Goal: Book appointment/travel/reservation

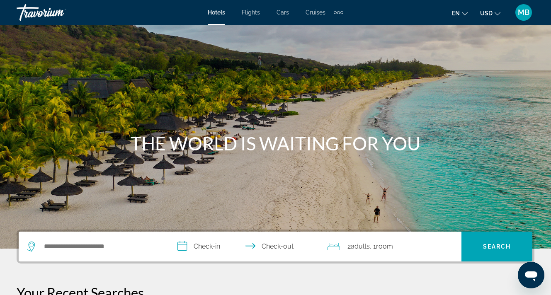
click at [522, 15] on span "MB" at bounding box center [524, 12] width 12 height 8
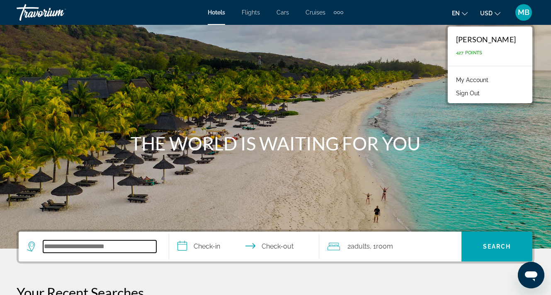
click at [110, 249] on input "Search widget" at bounding box center [99, 247] width 113 height 12
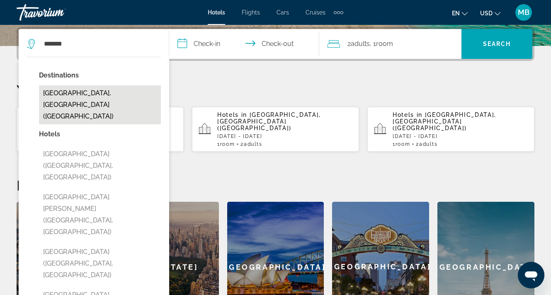
click at [120, 95] on button "[GEOGRAPHIC_DATA], [GEOGRAPHIC_DATA] ([GEOGRAPHIC_DATA])" at bounding box center [100, 104] width 122 height 39
type input "**********"
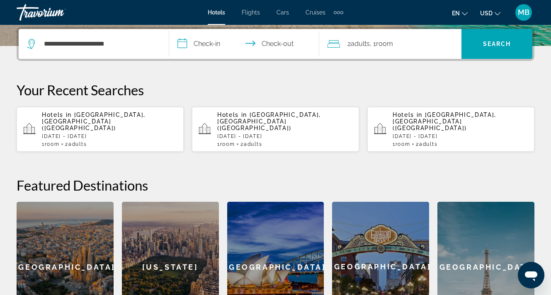
click at [214, 45] on input "**********" at bounding box center [246, 45] width 154 height 32
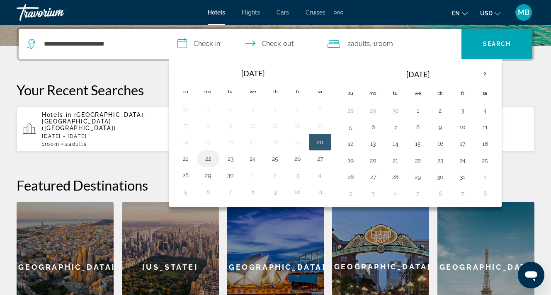
click at [209, 159] on button "22" at bounding box center [208, 159] width 13 height 12
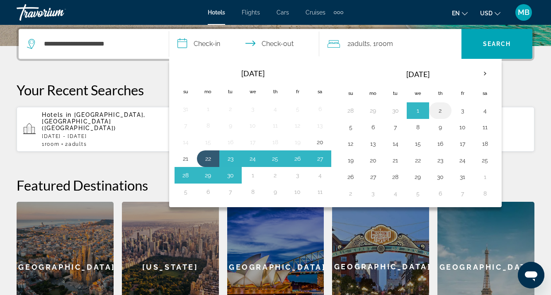
click at [442, 111] on button "2" at bounding box center [440, 111] width 13 height 12
type input "**********"
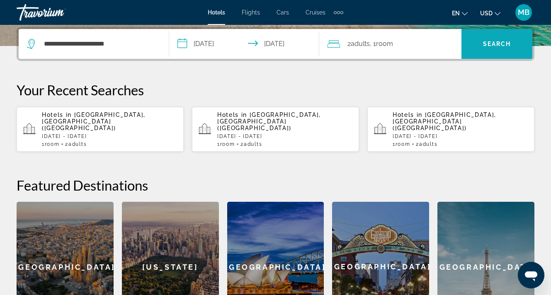
click at [499, 42] on span "Search" at bounding box center [497, 44] width 28 height 7
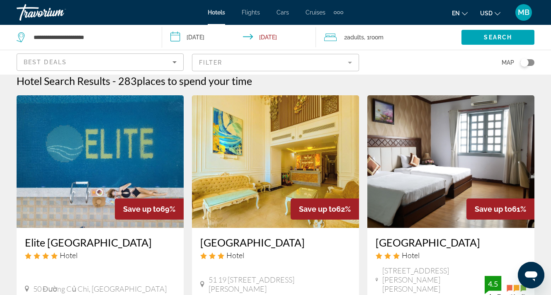
scroll to position [17, 0]
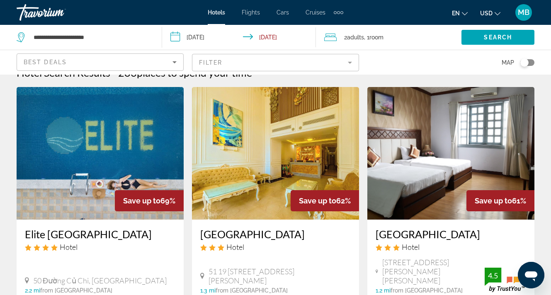
click at [526, 62] on div "Toggle map" at bounding box center [525, 62] width 8 height 8
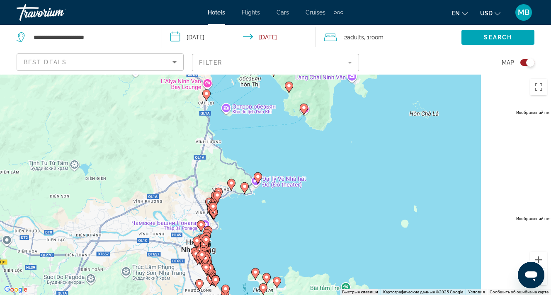
click at [524, 61] on div "Toggle map" at bounding box center [528, 62] width 14 height 7
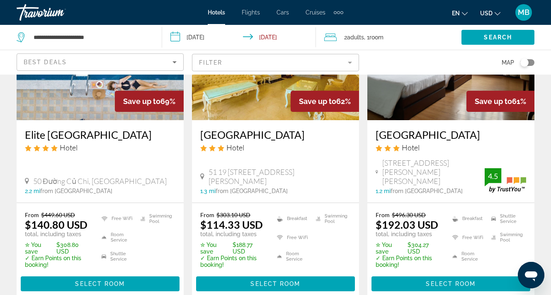
scroll to position [124, 0]
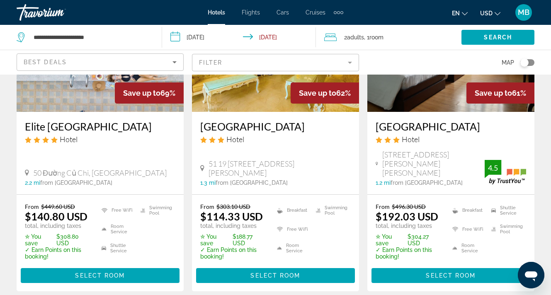
click at [318, 63] on mat-form-field "Filter" at bounding box center [275, 62] width 167 height 17
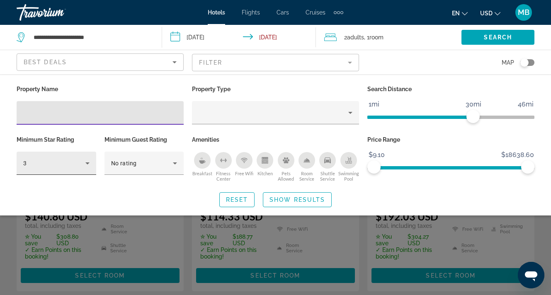
click at [65, 167] on div "3" at bounding box center [54, 163] width 62 height 10
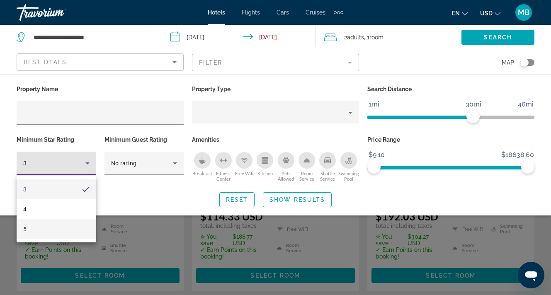
click at [38, 234] on mat-option "5" at bounding box center [57, 229] width 80 height 20
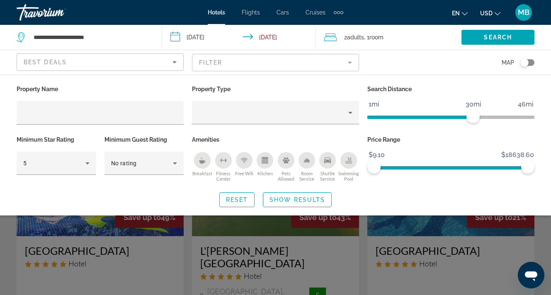
click at [304, 241] on div "Search widget" at bounding box center [275, 209] width 551 height 171
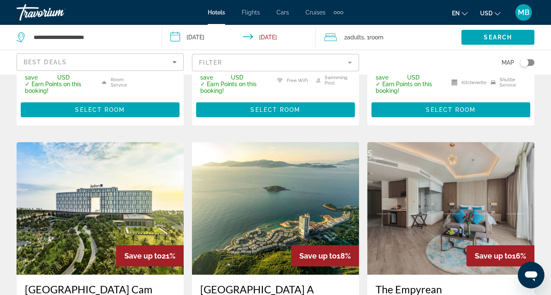
scroll to position [306, 0]
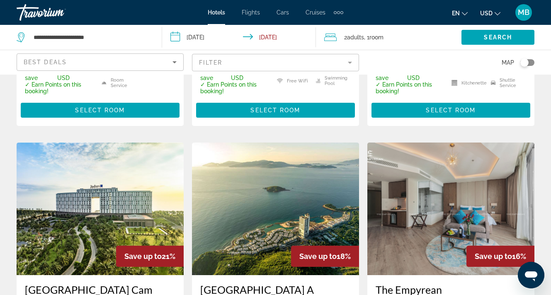
click at [283, 13] on span "Cars" at bounding box center [283, 12] width 12 height 7
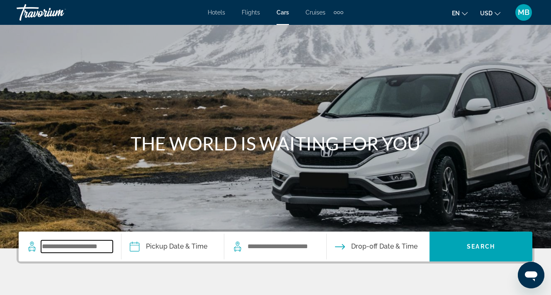
click at [66, 245] on input "Search widget" at bounding box center [77, 247] width 72 height 12
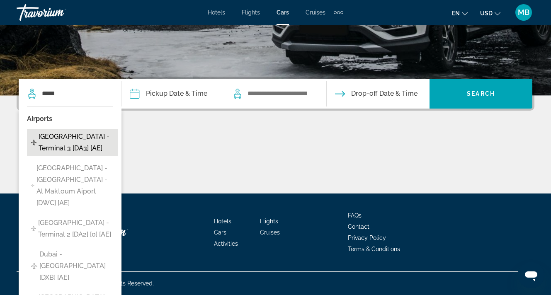
click at [69, 139] on span "[GEOGRAPHIC_DATA] - Terminal 3 [DA3] [AE]" at bounding box center [76, 142] width 75 height 23
type input "**********"
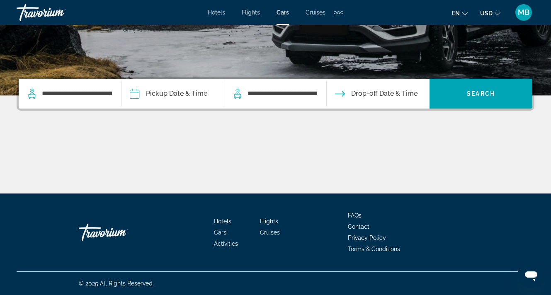
click at [193, 93] on input "Pickup date" at bounding box center [172, 95] width 106 height 32
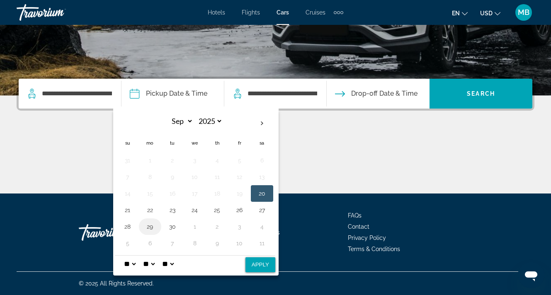
click at [157, 227] on button "29" at bounding box center [150, 227] width 13 height 12
click at [275, 262] on button "Apply" at bounding box center [261, 265] width 30 height 15
type input "**********"
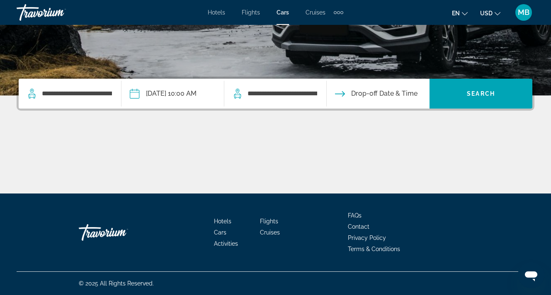
click at [278, 101] on div "**********" at bounding box center [276, 94] width 86 height 30
click at [293, 90] on input "**********" at bounding box center [283, 94] width 72 height 12
click at [396, 92] on input "Drop-off date" at bounding box center [378, 95] width 106 height 32
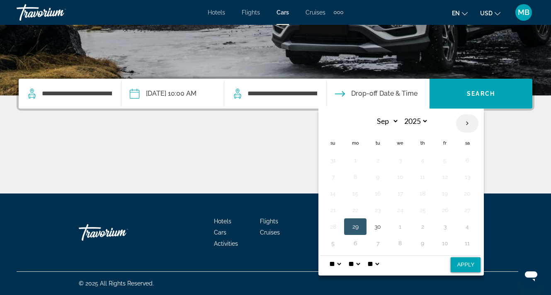
click at [479, 122] on th "Next month" at bounding box center [467, 124] width 22 height 18
select select "*"
click at [385, 180] on button "7" at bounding box center [377, 177] width 13 height 12
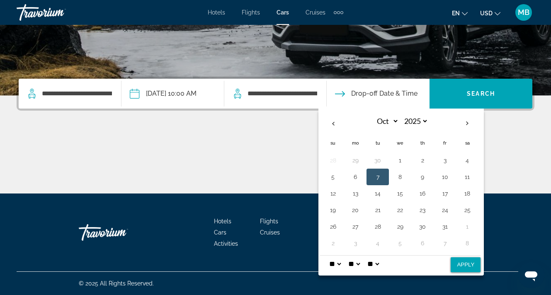
click at [481, 261] on button "Apply" at bounding box center [466, 265] width 30 height 15
type input "**********"
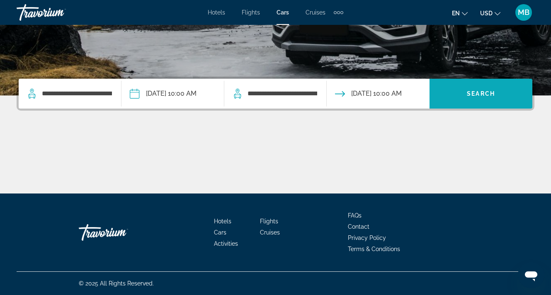
click at [467, 90] on span "Search widget" at bounding box center [481, 94] width 103 height 20
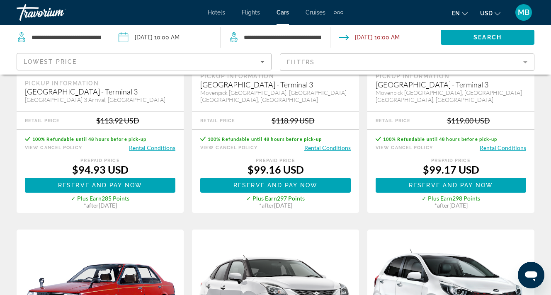
scroll to position [245, 0]
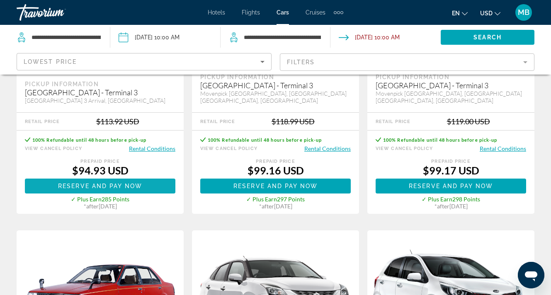
click at [127, 190] on span "Reserve and pay now" at bounding box center [100, 186] width 84 height 7
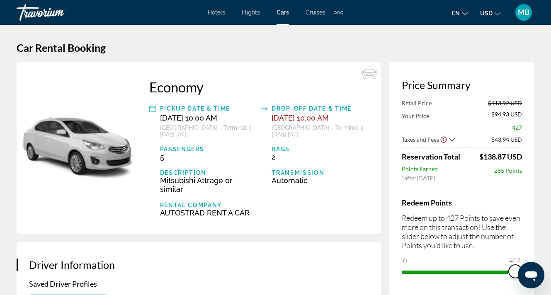
drag, startPoint x: 408, startPoint y: 265, endPoint x: 22, endPoint y: 9, distance: 463.5
click at [551, 276] on html "Skip to main content Hotels Flights Cars Cruises Activities Hotels Flights Cars…" at bounding box center [275, 147] width 551 height 295
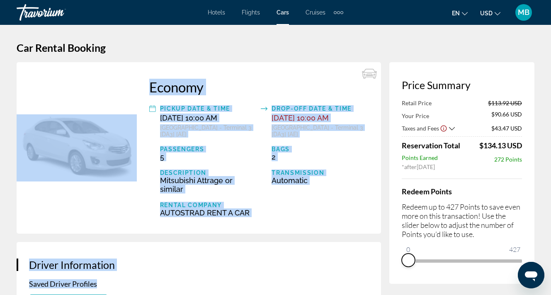
drag, startPoint x: 515, startPoint y: 274, endPoint x: 373, endPoint y: 280, distance: 142.0
click at [405, 46] on h1 "Car Rental Booking" at bounding box center [276, 47] width 518 height 12
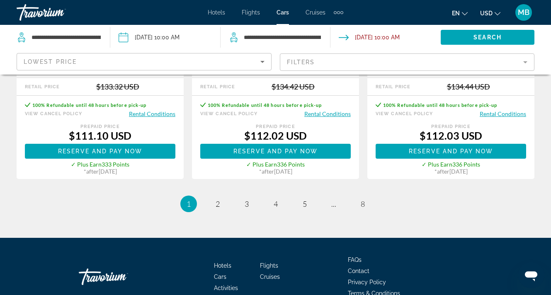
scroll to position [1398, 0]
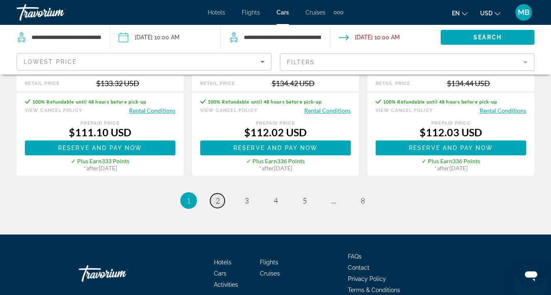
click at [219, 208] on link "page 2" at bounding box center [217, 201] width 15 height 15
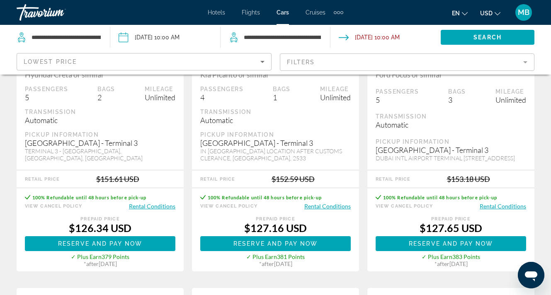
scroll to position [560, 0]
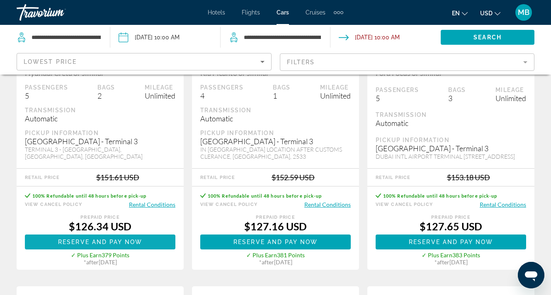
click at [99, 246] on span "Reserve and pay now" at bounding box center [100, 242] width 84 height 7
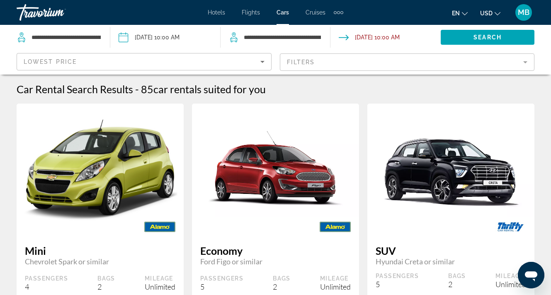
click at [339, 13] on div "Extra navigation items" at bounding box center [338, 12] width 3 height 3
click at [322, 31] on link "Activities" at bounding box center [325, 27] width 32 height 15
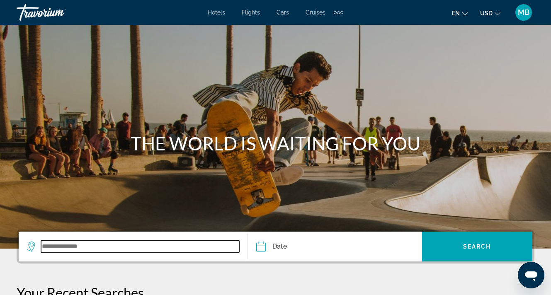
click at [96, 245] on input "Search widget" at bounding box center [140, 247] width 198 height 12
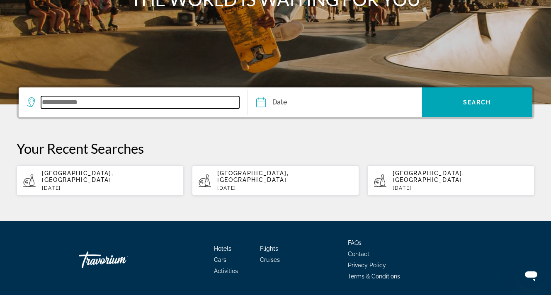
scroll to position [168, 0]
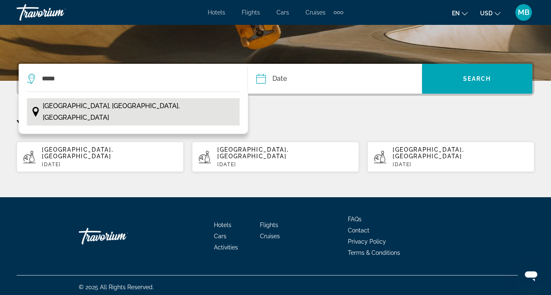
drag, startPoint x: 13, startPoint y: 164, endPoint x: 83, endPoint y: 110, distance: 89.0
click at [83, 110] on span "[GEOGRAPHIC_DATA], [GEOGRAPHIC_DATA], [GEOGRAPHIC_DATA]" at bounding box center [139, 111] width 193 height 23
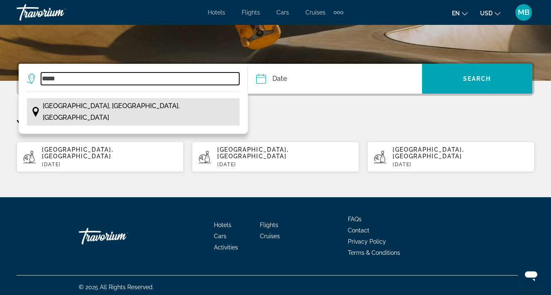
type input "**********"
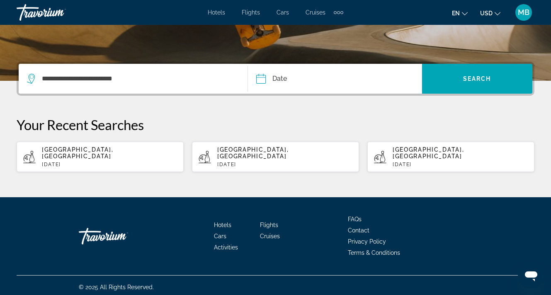
click at [312, 80] on input "Date" at bounding box center [297, 80] width 86 height 32
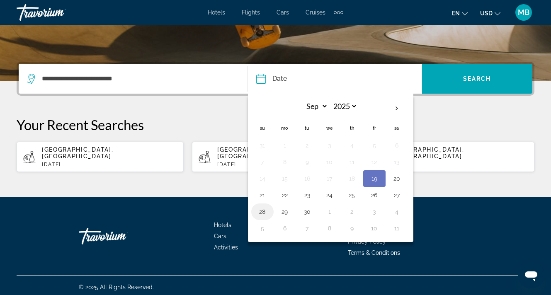
click at [264, 214] on button "28" at bounding box center [262, 212] width 13 height 12
type input "**********"
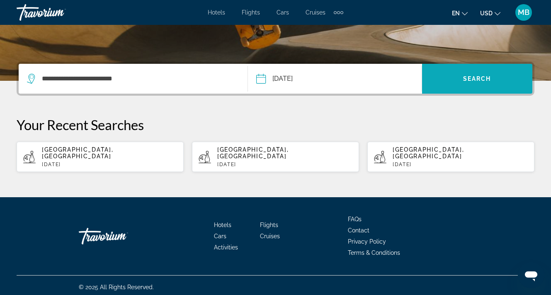
click at [470, 77] on span "Search" at bounding box center [477, 79] width 28 height 7
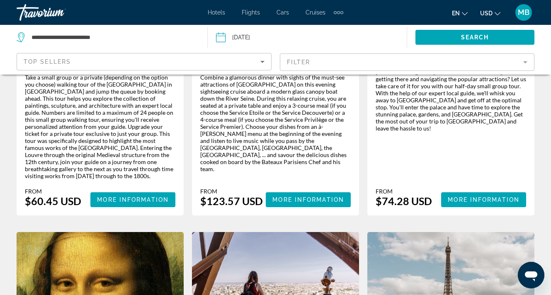
scroll to position [249, 0]
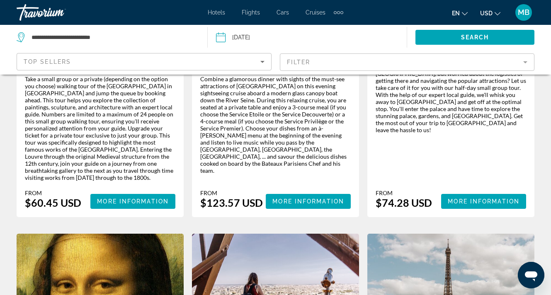
click at [353, 170] on div "Combine a glamorous dinner with sights of the must-see attractions of [GEOGRAPH…" at bounding box center [275, 142] width 167 height 150
